Goal: Task Accomplishment & Management: Manage account settings

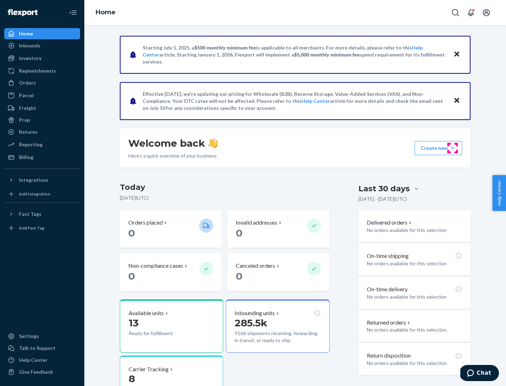
click at [452, 148] on button "Create new Create new inbound Create new order Create new product" at bounding box center [437, 148] width 47 height 14
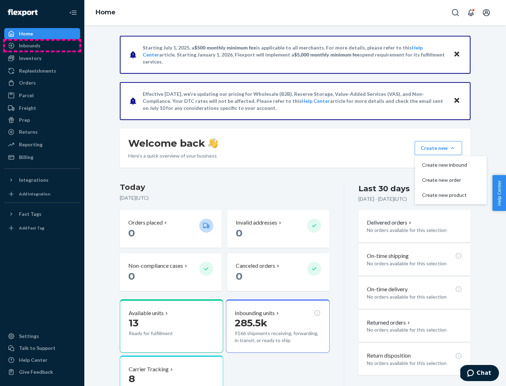
click at [42, 46] on div "Inbounds" at bounding box center [42, 46] width 74 height 10
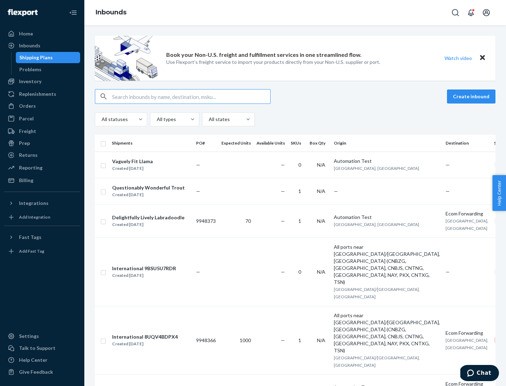
click at [472, 97] on button "Create inbound" at bounding box center [471, 97] width 48 height 14
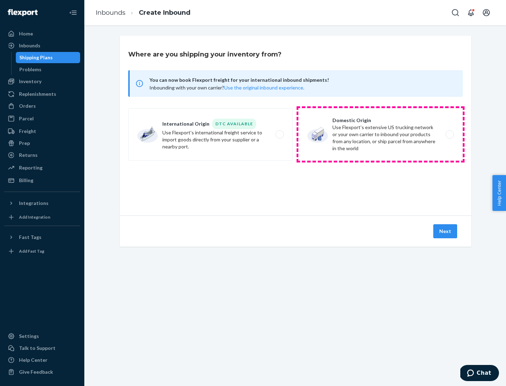
click at [380, 135] on label "Domestic Origin Use Flexport’s extensive US trucking network or your own carrie…" at bounding box center [380, 134] width 164 height 53
click at [449, 135] on input "Domestic Origin Use Flexport’s extensive US trucking network or your own carrie…" at bounding box center [451, 134] width 5 height 5
radio input "true"
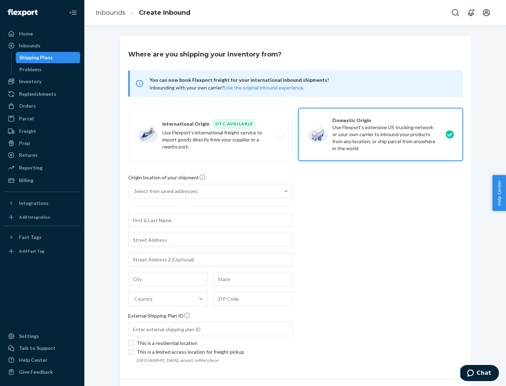
click at [164, 191] on div "Select from saved addresses" at bounding box center [165, 191] width 63 height 7
click at [135, 191] on input "Select from saved addresses" at bounding box center [134, 191] width 1 height 7
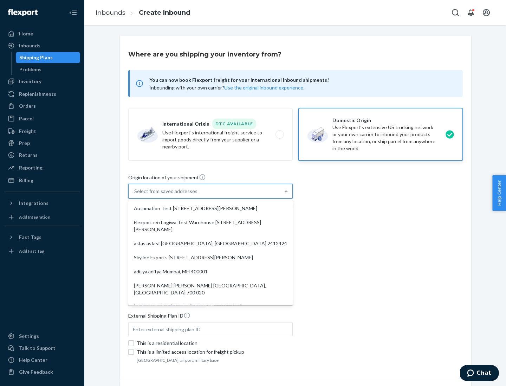
scroll to position [3, 0]
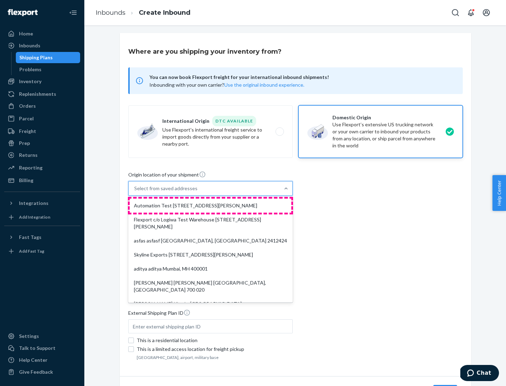
click at [210, 206] on div "Automation Test [STREET_ADDRESS][PERSON_NAME]" at bounding box center [211, 206] width 162 height 14
click at [135, 192] on input "option Automation Test [STREET_ADDRESS][PERSON_NAME]. 9 results available. Use …" at bounding box center [134, 188] width 1 height 7
type input "Automation Test"
type input "[STREET_ADDRESS][PERSON_NAME]"
type input "9th Floor"
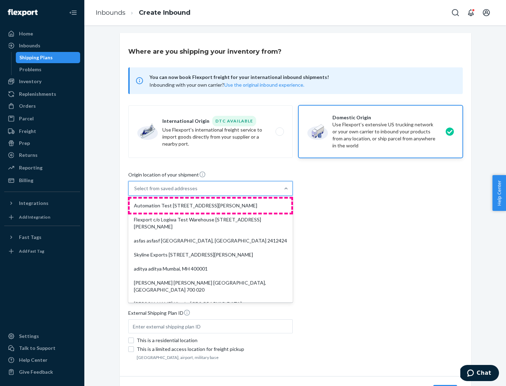
type input "[GEOGRAPHIC_DATA]"
type input "CA"
type input "94104"
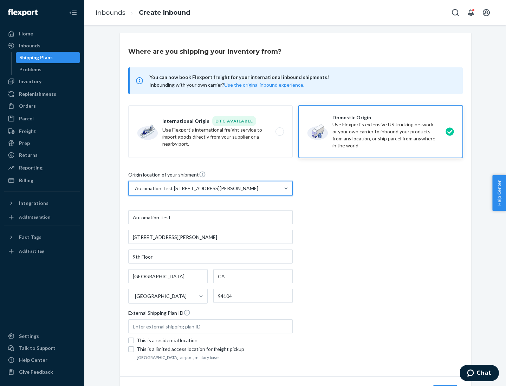
scroll to position [41, 0]
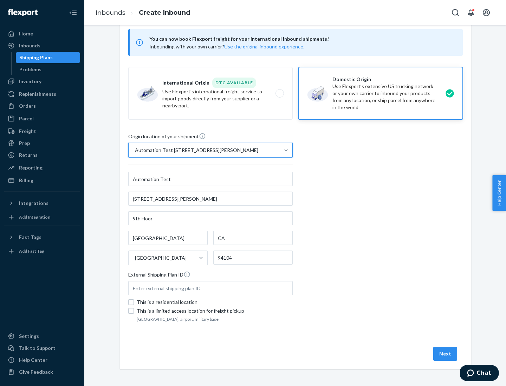
click at [445, 354] on button "Next" at bounding box center [445, 354] width 24 height 14
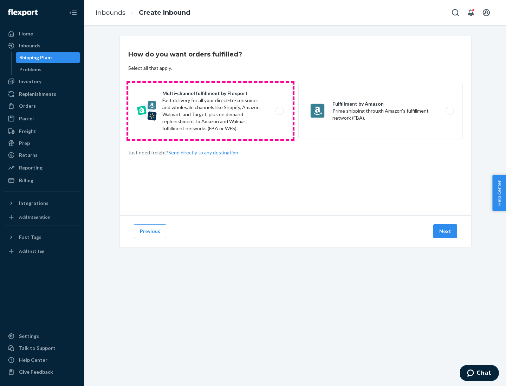
click at [210, 111] on label "Multi-channel fulfillment by Flexport Fast delivery for all your direct-to-cons…" at bounding box center [210, 111] width 164 height 56
click at [279, 111] on input "Multi-channel fulfillment by Flexport Fast delivery for all your direct-to-cons…" at bounding box center [281, 111] width 5 height 5
radio input "true"
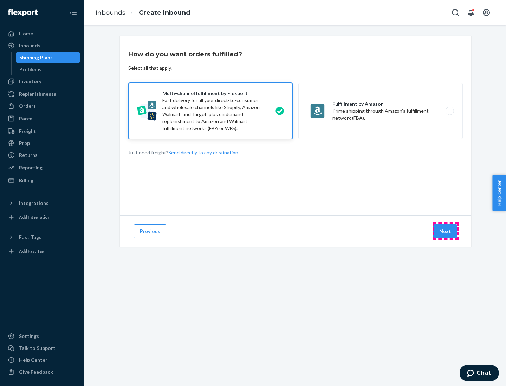
click at [445, 231] on button "Next" at bounding box center [445, 231] width 24 height 14
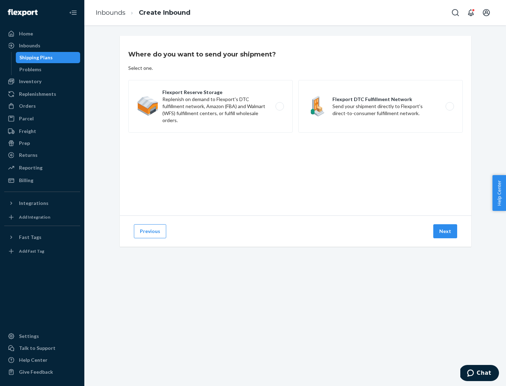
click at [380, 106] on label "Flexport DTC Fulfillment Network Send your shipment directly to Flexport's dire…" at bounding box center [380, 106] width 164 height 53
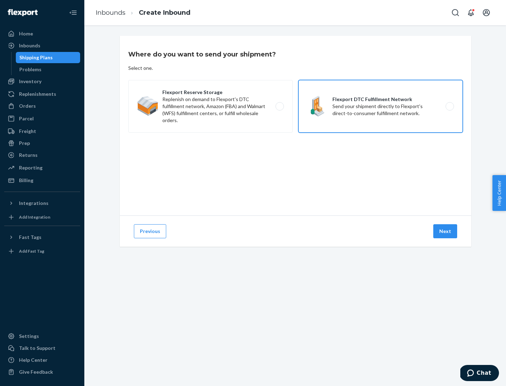
click at [449, 106] on input "Flexport DTC Fulfillment Network Send your shipment directly to Flexport's dire…" at bounding box center [451, 106] width 5 height 5
radio input "true"
click at [445, 231] on button "Next" at bounding box center [445, 231] width 24 height 14
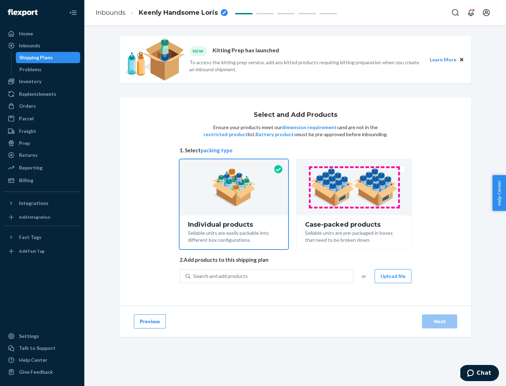
click at [354, 188] on img at bounding box center [353, 187] width 87 height 39
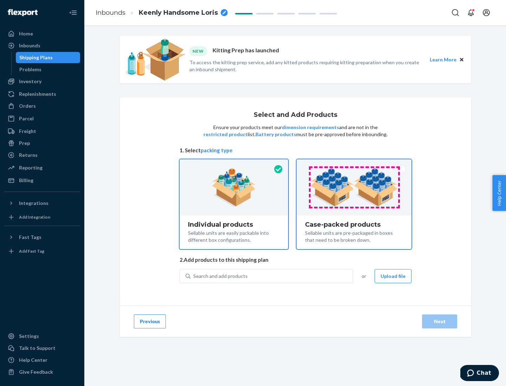
click at [354, 164] on input "Case-packed products Sellable units are pre-packaged in boxes that need to be b…" at bounding box center [354, 161] width 5 height 5
radio input "true"
radio input "false"
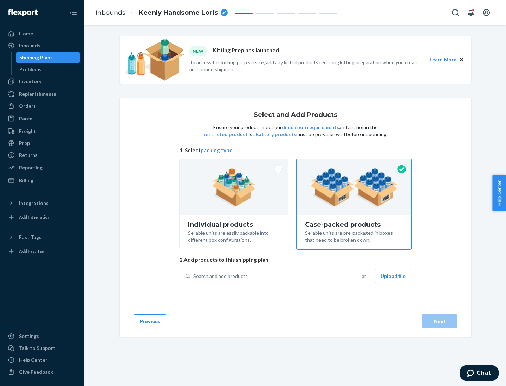
click at [272, 276] on div "Search and add products" at bounding box center [271, 276] width 162 height 13
click at [194, 276] on input "Search and add products" at bounding box center [193, 276] width 1 height 7
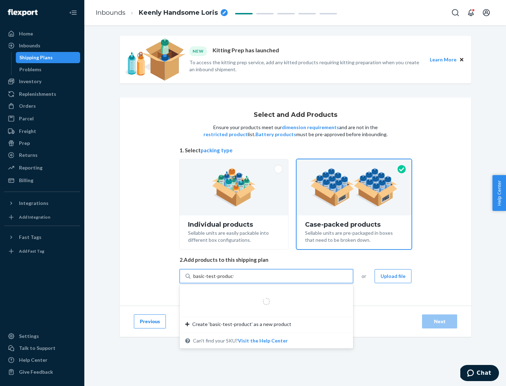
type input "basic-test-product-1"
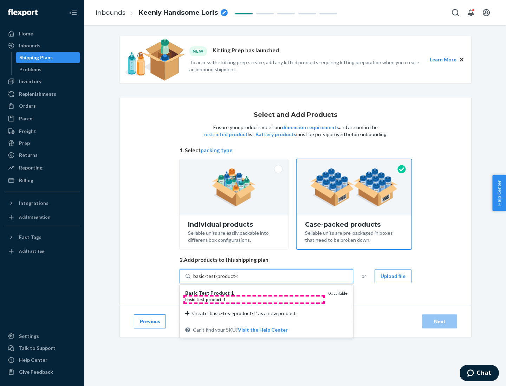
click at [254, 300] on div "basic - test - product - 1" at bounding box center [253, 300] width 137 height 6
click at [238, 280] on input "basic-test-product-1" at bounding box center [215, 276] width 45 height 7
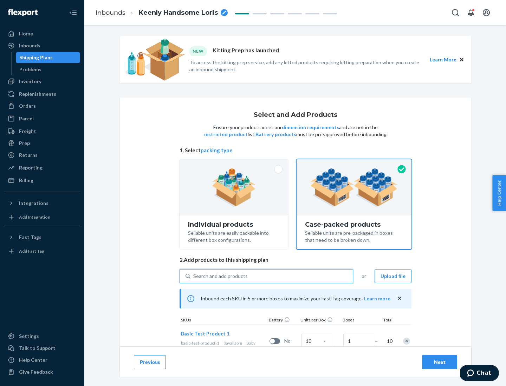
scroll to position [25, 0]
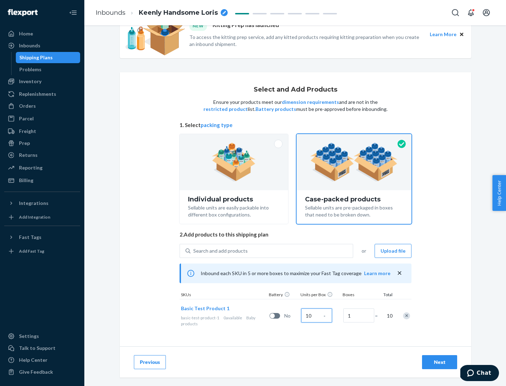
type input "10"
type input "7"
click at [439, 362] on div "Next" at bounding box center [439, 362] width 23 height 7
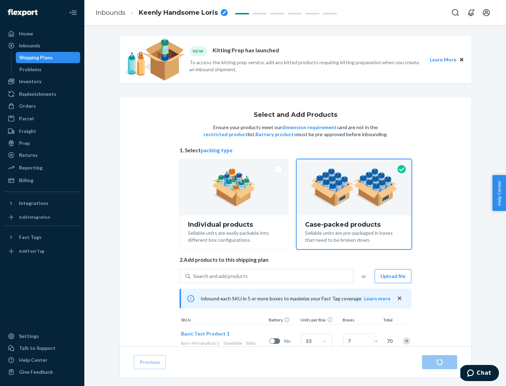
radio input "true"
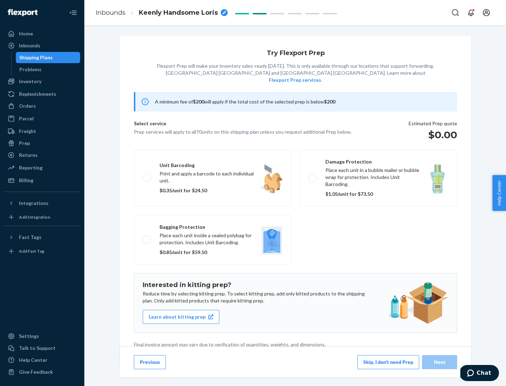
scroll to position [2, 0]
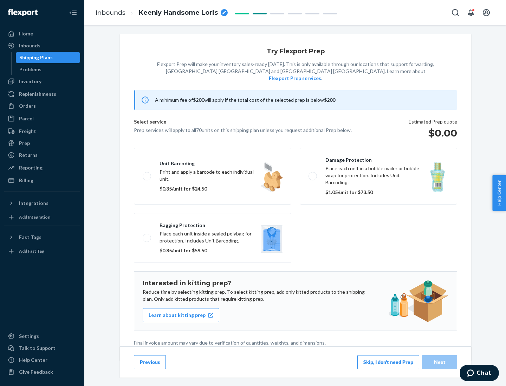
click at [212, 224] on label "Bagging protection Place each unit inside a sealed polybag for protection. Incl…" at bounding box center [212, 238] width 157 height 50
click at [147, 236] on input "Bagging protection Place each unit inside a sealed polybag for protection. Incl…" at bounding box center [145, 238] width 5 height 5
checkbox input "true"
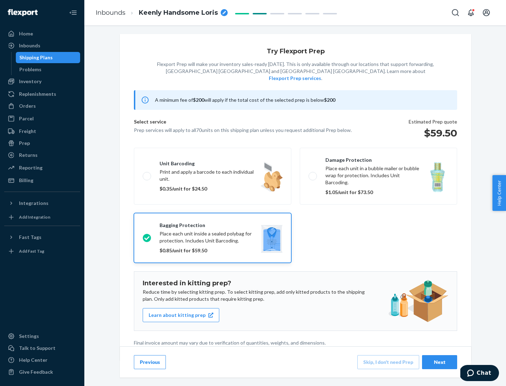
click at [439, 362] on div "Next" at bounding box center [439, 362] width 23 height 7
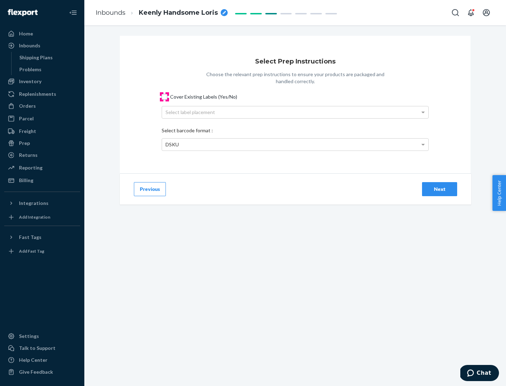
click at [164, 97] on input "Cover Existing Labels (Yes/No)" at bounding box center [165, 97] width 6 height 6
checkbox input "true"
click at [295, 112] on div "Select label placement" at bounding box center [295, 112] width 266 height 12
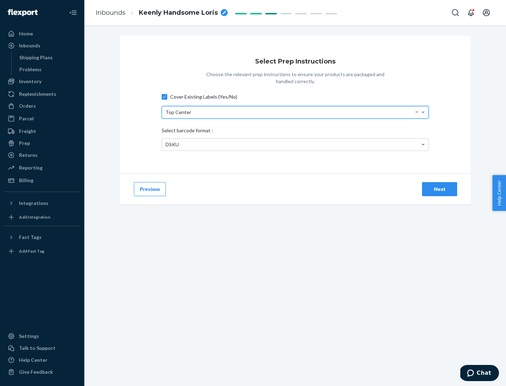
click at [295, 144] on div "DSKU" at bounding box center [295, 145] width 266 height 12
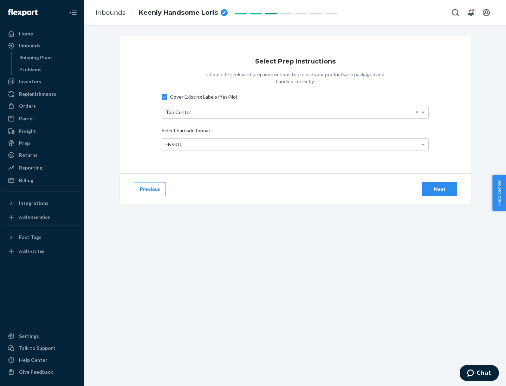
click at [439, 189] on div "Next" at bounding box center [439, 189] width 23 height 7
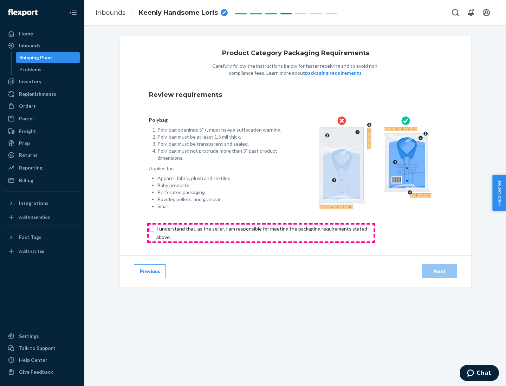
click at [261, 233] on input "checkbox" at bounding box center [266, 233] width 234 height 17
checkbox input "true"
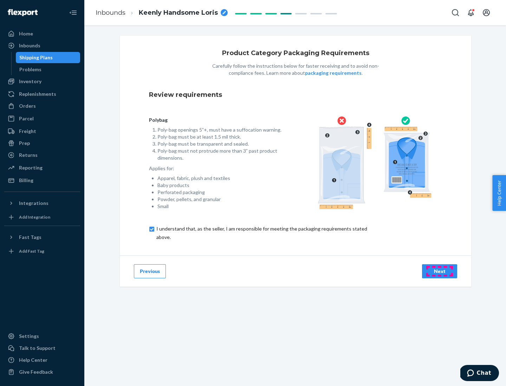
click at [439, 271] on div "Next" at bounding box center [439, 271] width 23 height 7
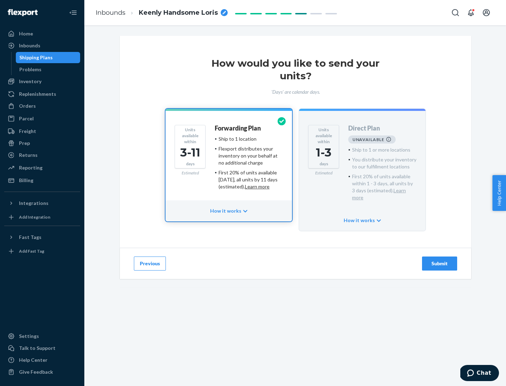
click at [238, 128] on h4 "Forwarding Plan" at bounding box center [238, 128] width 46 height 7
click at [439, 260] on div "Submit" at bounding box center [439, 263] width 23 height 7
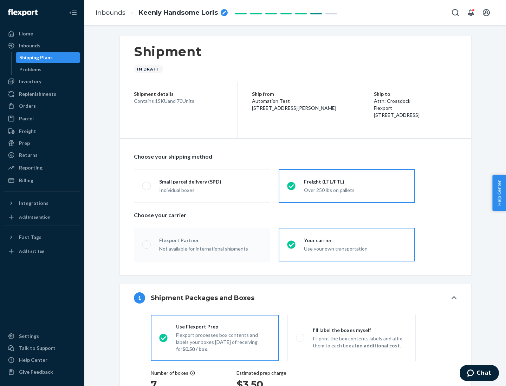
radio input "true"
radio input "false"
radio input "true"
radio input "false"
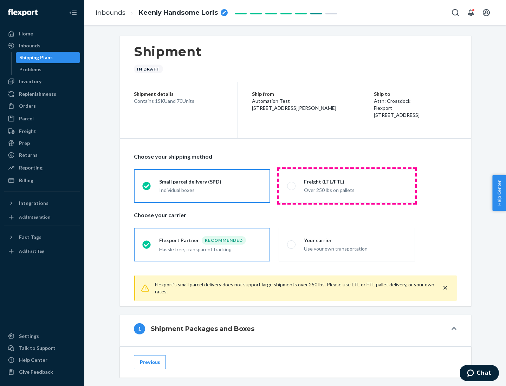
click at [347, 186] on div "Over 250 lbs on pallets" at bounding box center [355, 189] width 103 height 8
click at [291, 186] on input "Freight (LTL/FTL) Over 250 lbs on pallets" at bounding box center [289, 186] width 5 height 5
radio input "true"
radio input "false"
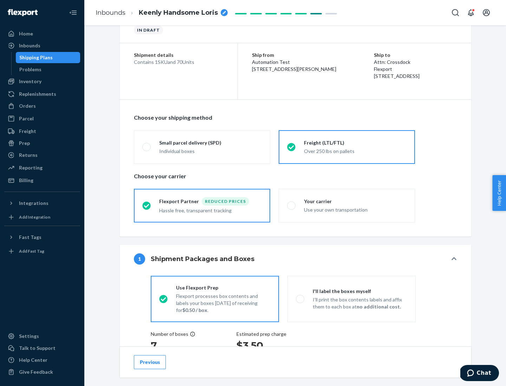
click at [347, 205] on div "Use your own transportation" at bounding box center [355, 209] width 103 height 8
click at [291, 205] on input "Your carrier Use your own transportation" at bounding box center [289, 205] width 5 height 5
radio input "true"
radio input "false"
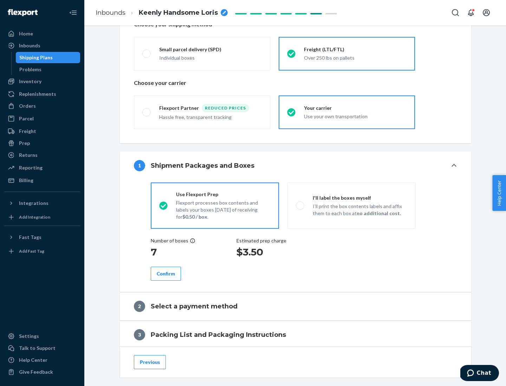
click at [351, 205] on p "I’ll print the box contents labels and affix them to each box at no additional …" at bounding box center [360, 210] width 94 height 14
click at [300, 205] on input "I'll label the boxes myself I’ll print the box contents labels and affix them t…" at bounding box center [298, 205] width 5 height 5
radio input "true"
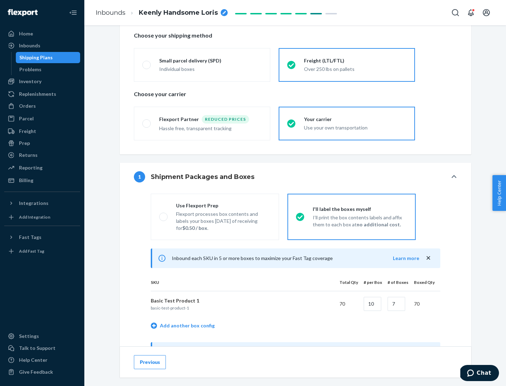
click at [223, 205] on div "Use Flexport Prep" at bounding box center [223, 205] width 94 height 7
click at [164, 215] on input "Use Flexport Prep Flexport processes box contents and labels your boxes [DATE] …" at bounding box center [161, 217] width 5 height 5
radio input "true"
radio input "false"
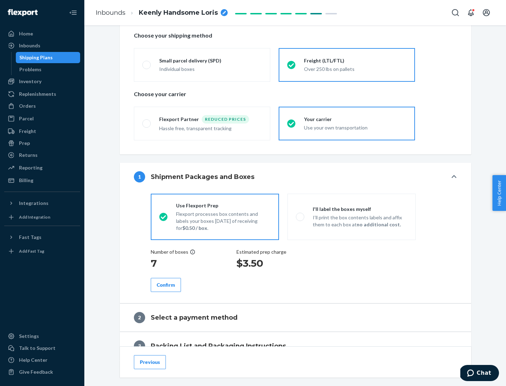
scroll to position [201, 0]
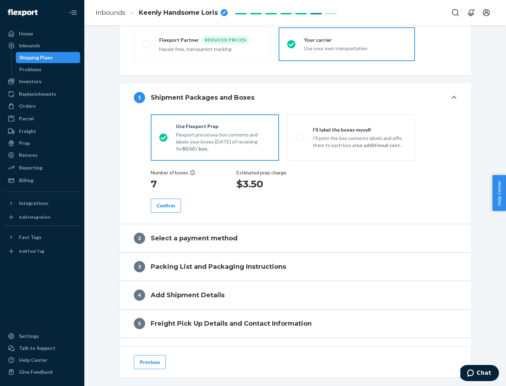
click at [166, 205] on div "Confirm" at bounding box center [166, 205] width 18 height 7
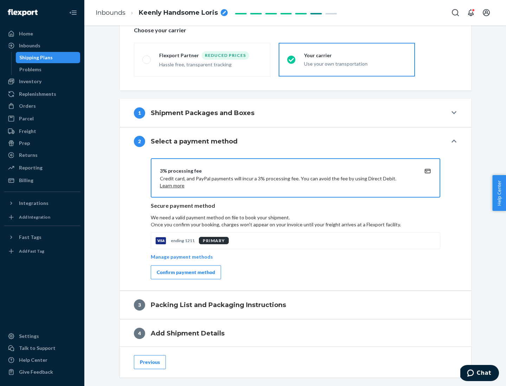
scroll to position [252, 0]
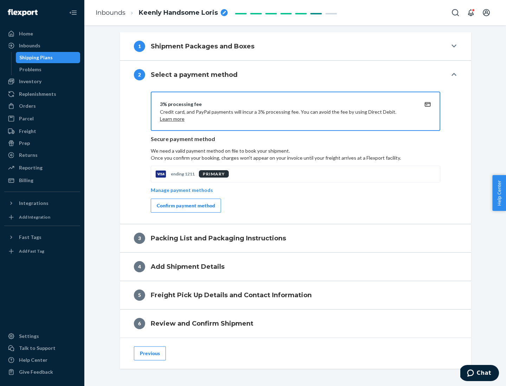
click at [185, 206] on div "Confirm payment method" at bounding box center [186, 205] width 58 height 7
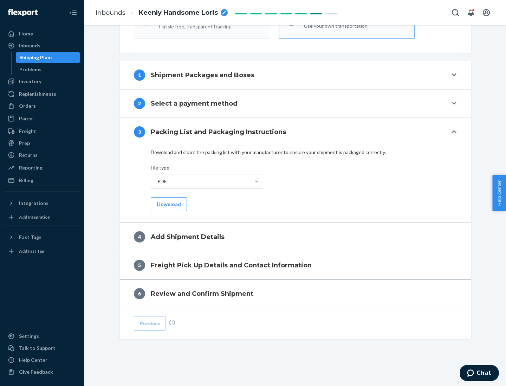
scroll to position [222, 0]
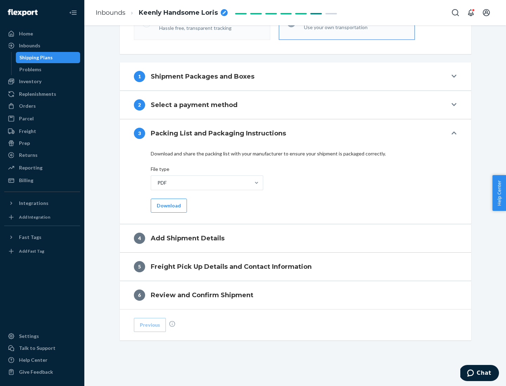
click at [168, 205] on button "Download" at bounding box center [169, 206] width 36 height 14
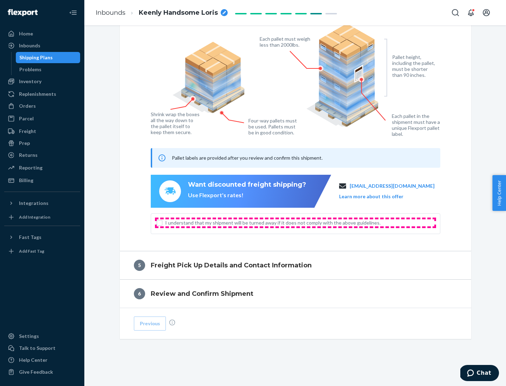
click at [295, 223] on span "I understand that my shipment will be turned away if it does not comply with th…" at bounding box center [299, 222] width 269 height 7
click at [162, 223] on input "I understand that my shipment will be turned away if it does not comply with th…" at bounding box center [160, 223] width 6 height 6
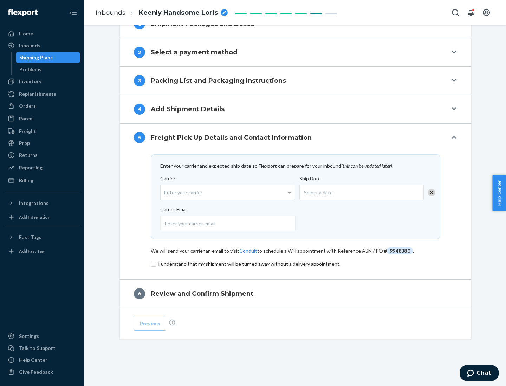
click at [295, 264] on input "checkbox" at bounding box center [295, 264] width 289 height 8
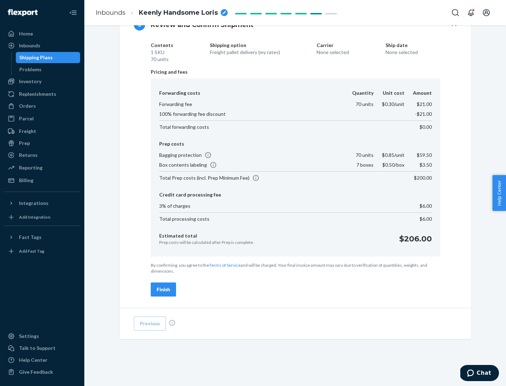
click at [163, 290] on div "Finish" at bounding box center [163, 289] width 13 height 7
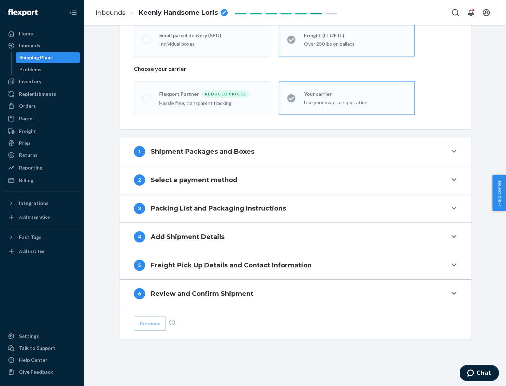
scroll to position [146, 0]
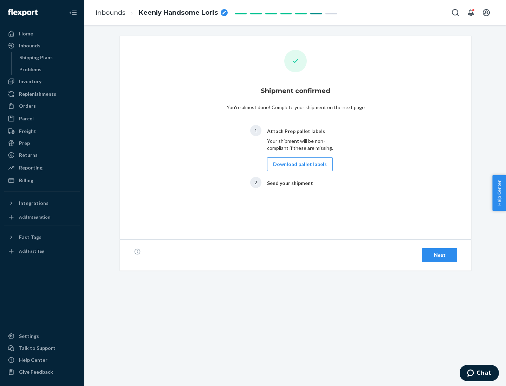
click at [298, 164] on button "Download pallet labels" at bounding box center [300, 164] width 66 height 14
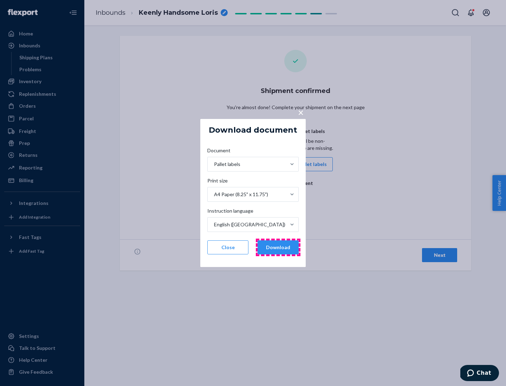
click at [278, 248] on button "Download" at bounding box center [277, 248] width 41 height 14
click at [300, 112] on span "×" at bounding box center [301, 112] width 6 height 12
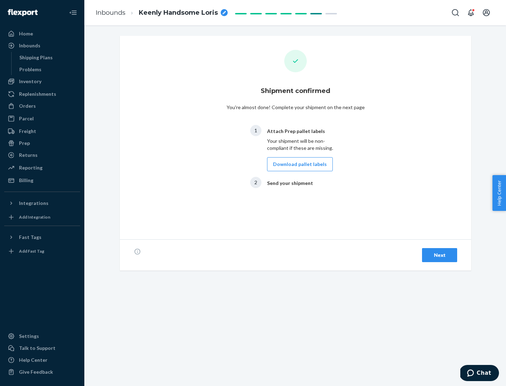
click at [439, 255] on div "Next" at bounding box center [439, 255] width 23 height 7
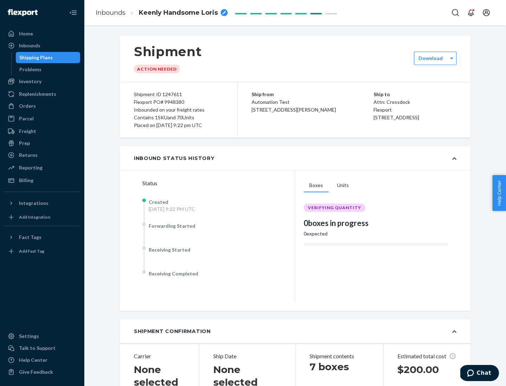
scroll to position [151, 0]
